Goal: Information Seeking & Learning: Learn about a topic

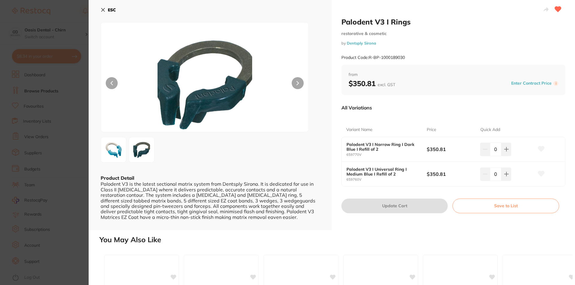
click at [119, 146] on img at bounding box center [114, 150] width 22 height 22
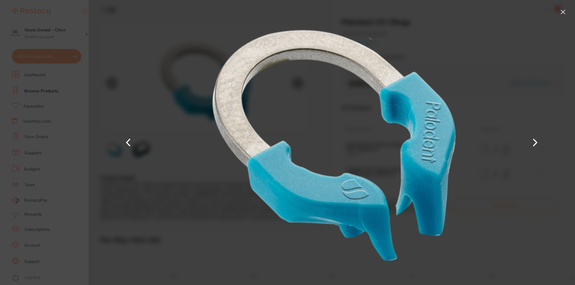
click at [562, 8] on button at bounding box center [563, 12] width 10 height 10
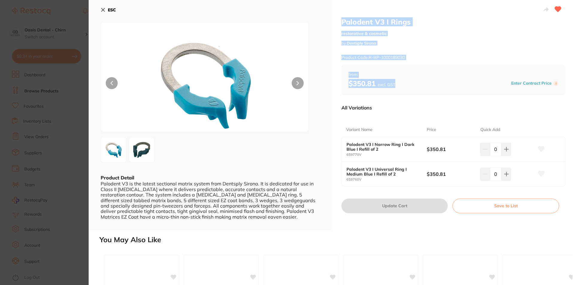
drag, startPoint x: 396, startPoint y: 83, endPoint x: 346, endPoint y: 25, distance: 76.6
click at [337, 18] on div "Palodent V3 I Rings restorative & cosmetic by Dentsply Sirona Product Code: R-B…" at bounding box center [453, 115] width 243 height 230
click at [397, 83] on div "$350.81 excl. GST Enter Contract Price i" at bounding box center [452, 83] width 209 height 9
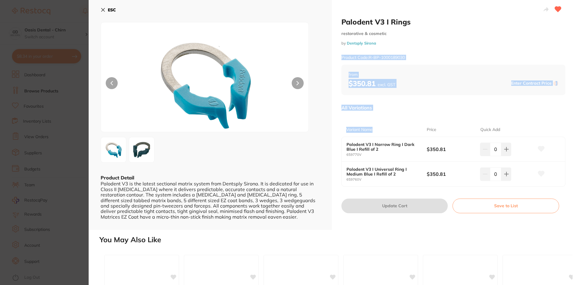
drag, startPoint x: 384, startPoint y: 118, endPoint x: 337, endPoint y: 50, distance: 82.8
click at [337, 50] on div "Palodent V3 I Rings restorative & cosmetic by Dentsply Sirona Product Code: R-B…" at bounding box center [453, 115] width 243 height 230
click at [380, 129] on div "Variant Name" at bounding box center [386, 130] width 81 height 14
click at [380, 132] on div "Variant Name" at bounding box center [386, 130] width 81 height 14
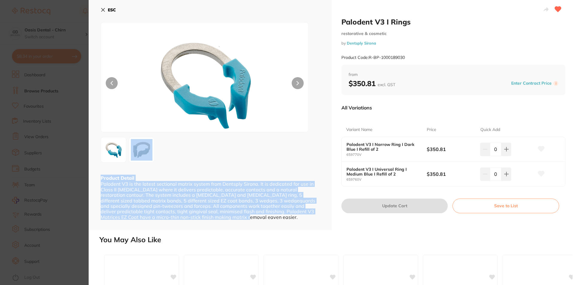
drag, startPoint x: 165, startPoint y: 212, endPoint x: 235, endPoint y: 160, distance: 87.1
click at [236, 159] on div "ESC Product Detail Palodent V3 is the latest sectional matrix system from Dents…" at bounding box center [210, 115] width 243 height 230
click at [234, 161] on div at bounding box center [210, 150] width 219 height 26
click at [107, 10] on button "ESC" at bounding box center [108, 10] width 15 height 10
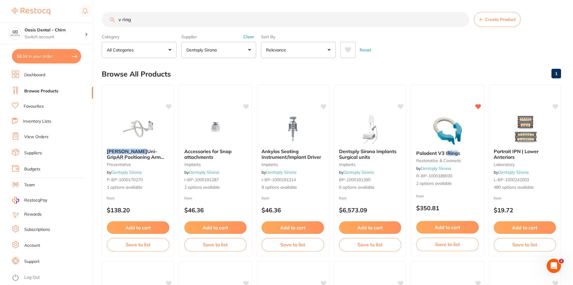
click at [239, 52] on button "Dentsply Sirona" at bounding box center [218, 50] width 75 height 16
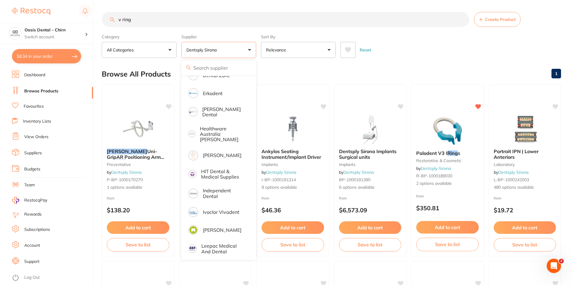
scroll to position [209, 0]
click at [218, 154] on p "[PERSON_NAME]" at bounding box center [222, 154] width 39 height 5
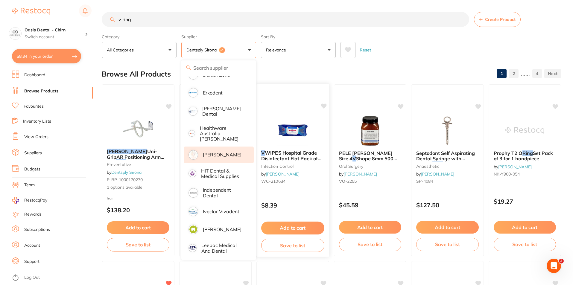
scroll to position [0, 0]
click at [306, 73] on div "Browse All Products 1 2 ...... 4" at bounding box center [331, 74] width 459 height 20
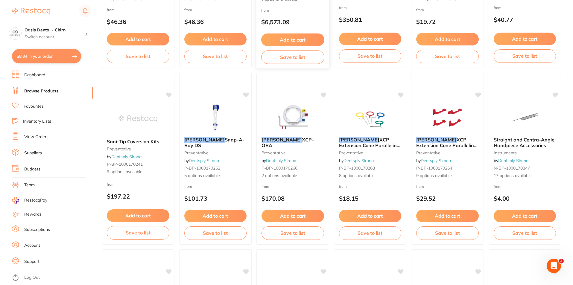
scroll to position [1077, 0]
